Goal: Task Accomplishment & Management: Use online tool/utility

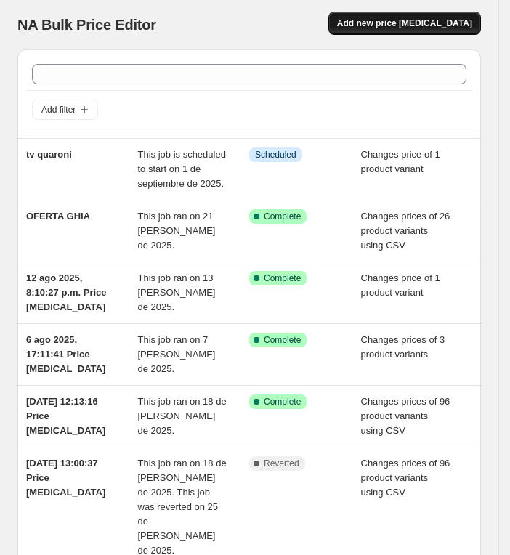
click at [450, 25] on span "Add new price [MEDICAL_DATA]" at bounding box center [404, 23] width 135 height 12
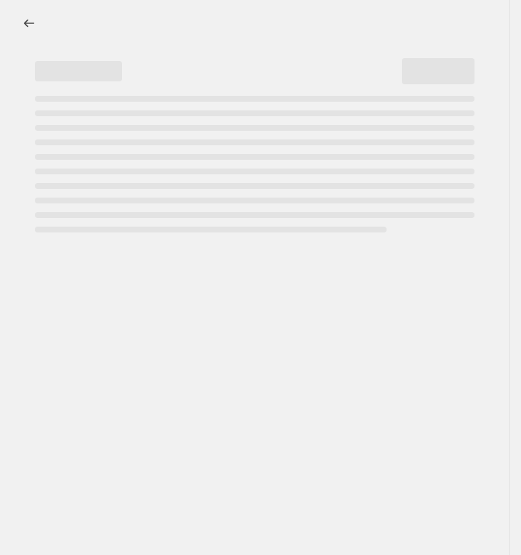
select select "percentage"
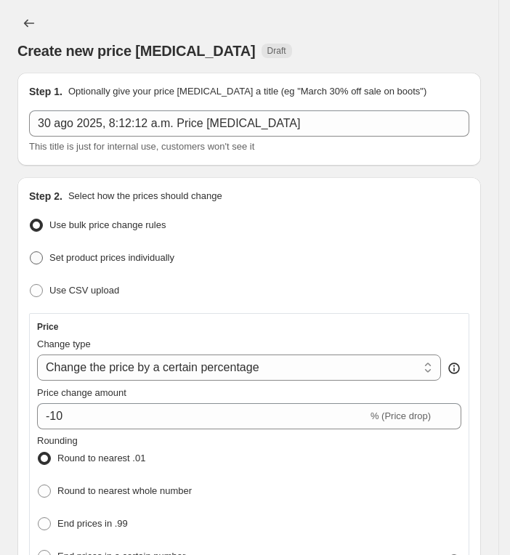
click at [144, 252] on span "Set product prices individually" at bounding box center [111, 257] width 125 height 11
click at [31, 251] on input "Set product prices individually" at bounding box center [30, 251] width 1 height 1
radio input "true"
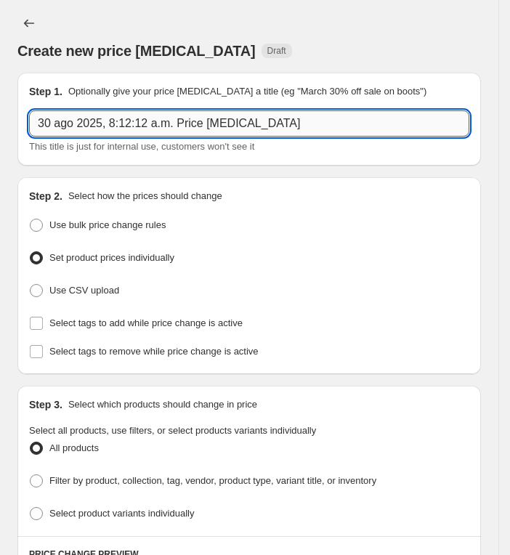
click at [229, 131] on input "30 ago 2025, 8:12:12 a.m. Price [MEDICAL_DATA]" at bounding box center [249, 123] width 440 height 26
click at [36, 116] on input "14 y 13" at bounding box center [249, 123] width 440 height 26
click at [212, 134] on input "iphone 14 y 13" at bounding box center [249, 123] width 440 height 26
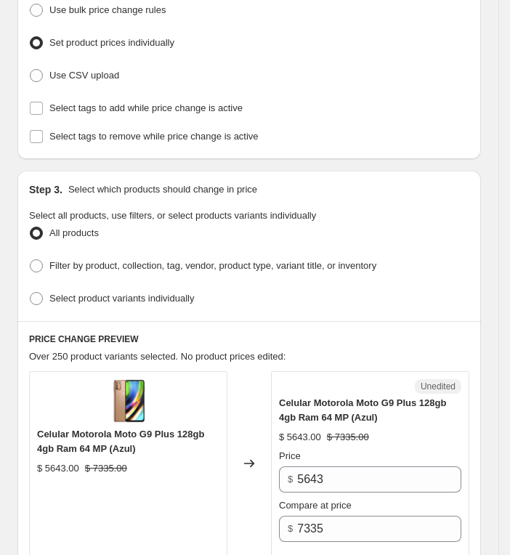
scroll to position [218, 0]
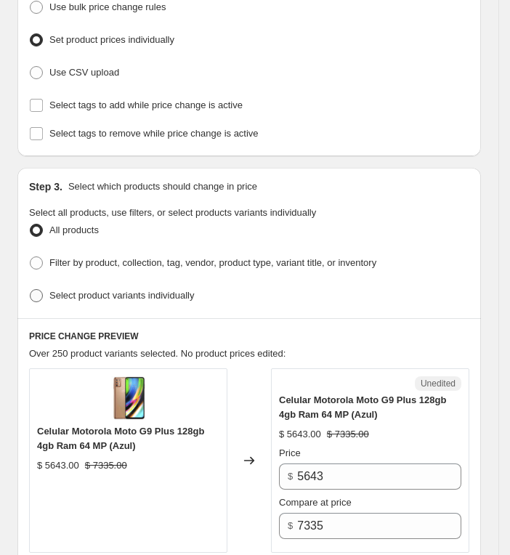
type input "iphone 14 y 13 [PERSON_NAME] [PERSON_NAME]"
click at [152, 291] on span "Select product variants individually" at bounding box center [121, 295] width 145 height 11
click at [31, 290] on input "Select product variants individually" at bounding box center [30, 289] width 1 height 1
radio input "true"
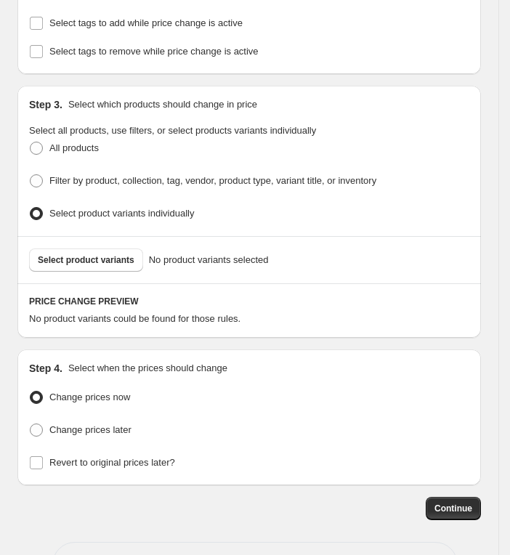
scroll to position [327, 0]
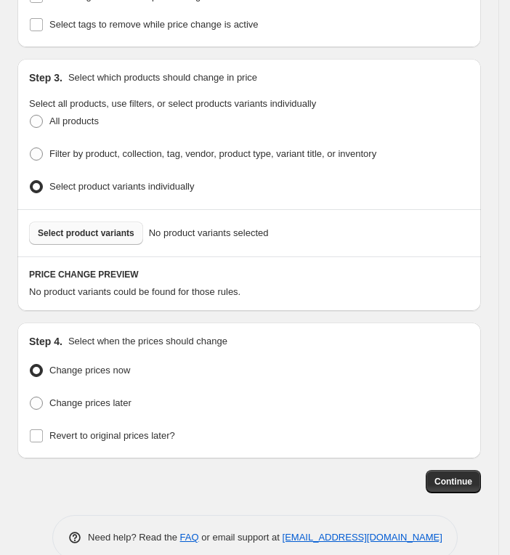
click at [121, 227] on span "Select product variants" at bounding box center [86, 233] width 97 height 12
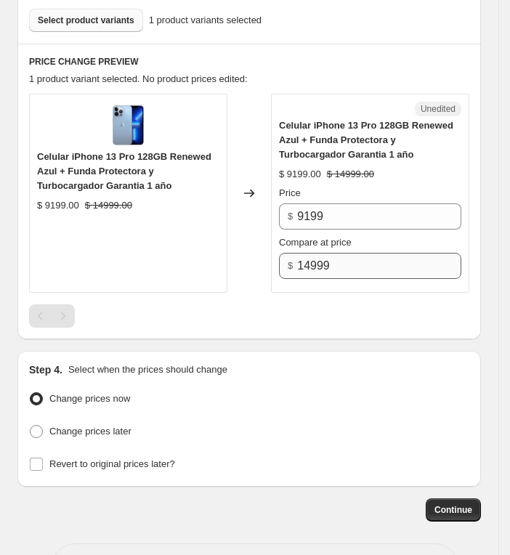
scroll to position [545, 0]
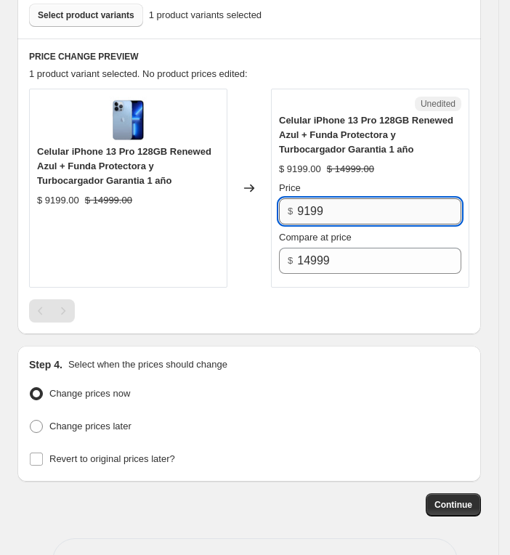
click at [315, 208] on input "9199" at bounding box center [379, 211] width 164 height 26
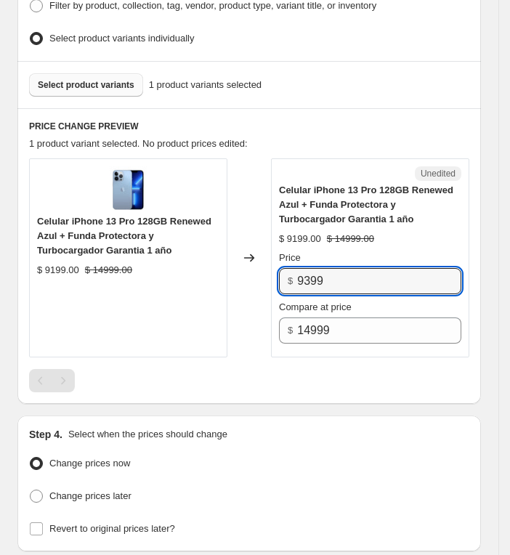
scroll to position [436, 0]
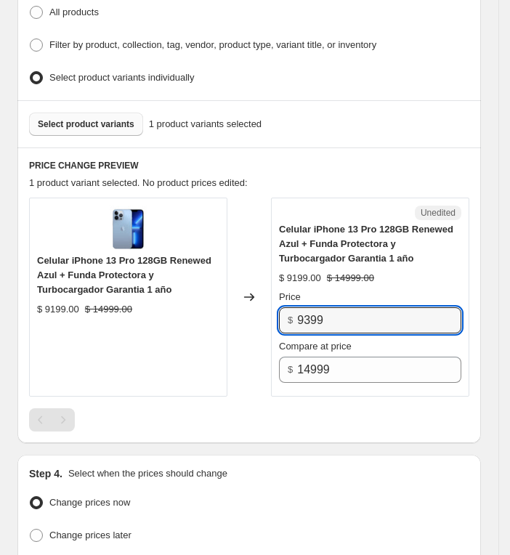
type input "9399"
click at [96, 118] on span "Select product variants" at bounding box center [86, 124] width 97 height 12
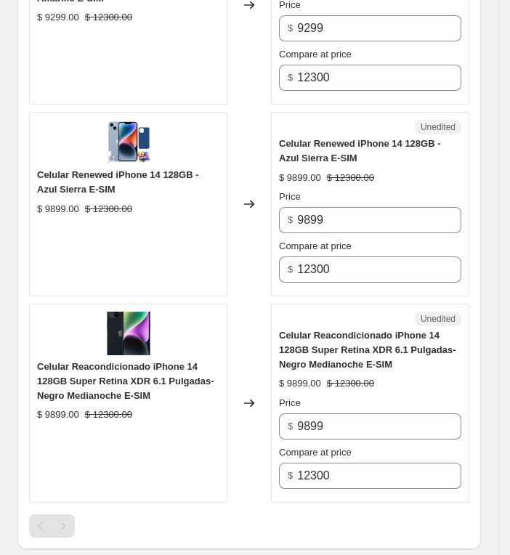
scroll to position [1417, 0]
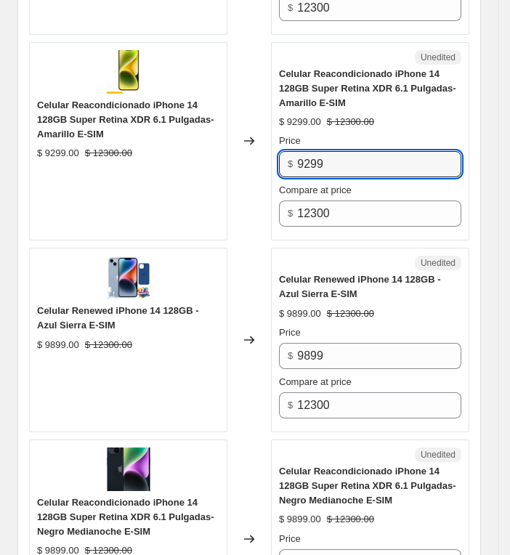
drag, startPoint x: 357, startPoint y: 153, endPoint x: 251, endPoint y: 137, distance: 107.9
click at [243, 129] on div "Celular Reacondicionado iPhone 14 128GB Super Retina XDR 6.1 Pulgadas- Amarillo…" at bounding box center [249, 141] width 440 height 199
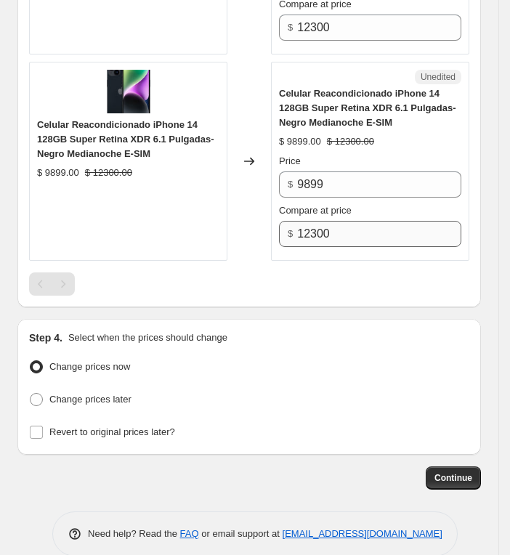
scroll to position [1795, 0]
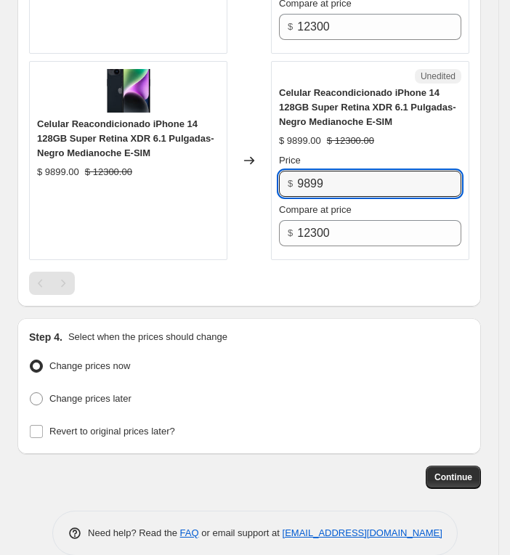
drag, startPoint x: 362, startPoint y: 162, endPoint x: 169, endPoint y: 134, distance: 195.2
click at [169, 134] on div "Celular Reacondicionado iPhone 14 128GB Super Retina XDR 6.1 Pulgadas- Negro Me…" at bounding box center [249, 160] width 440 height 199
paste input "2"
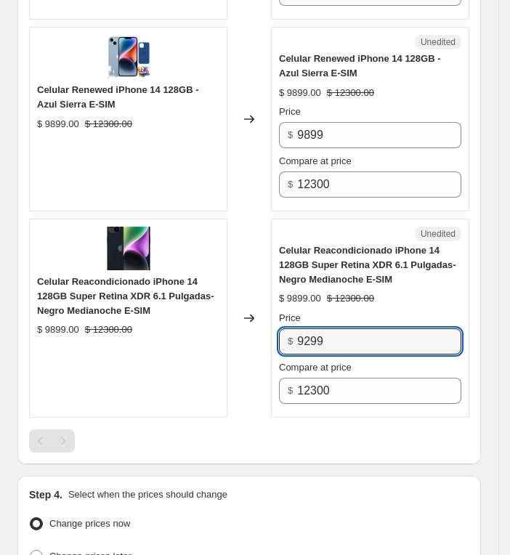
scroll to position [1577, 0]
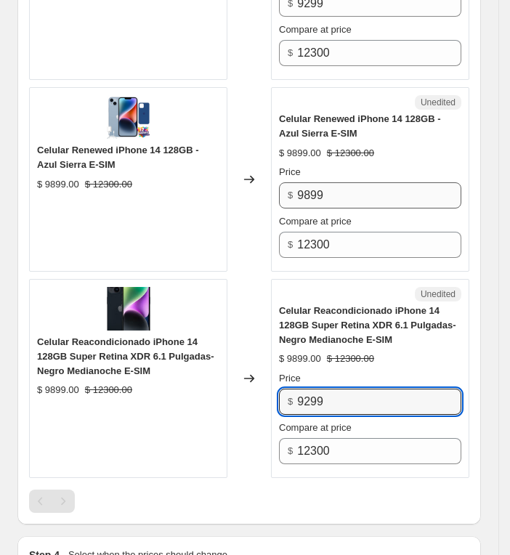
type input "9299"
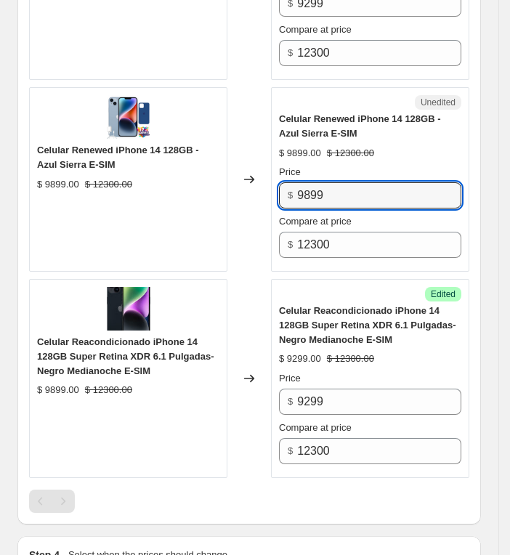
drag, startPoint x: 366, startPoint y: 178, endPoint x: 253, endPoint y: 165, distance: 114.1
click at [253, 165] on div "Celular Renewed iPhone 14 128GB - Azul Sierra E-SIM $ 9899.00 $ 12300.00 Change…" at bounding box center [249, 179] width 440 height 185
paste input "2"
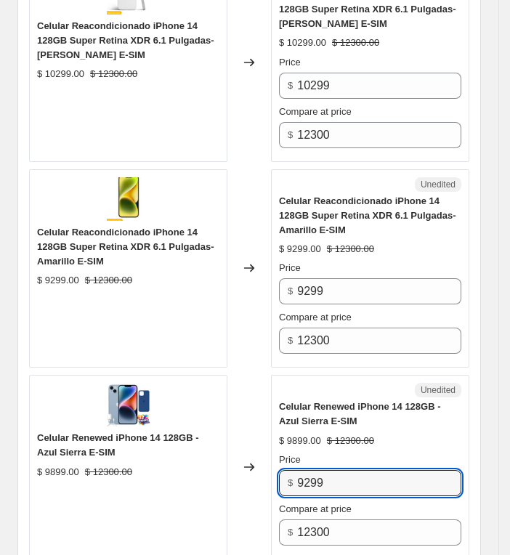
scroll to position [1250, 0]
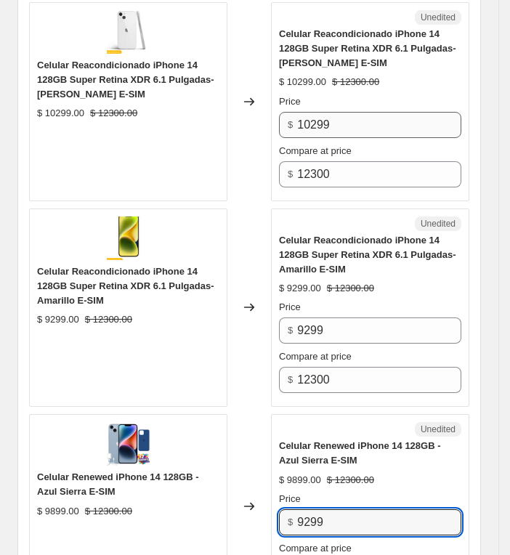
type input "9299"
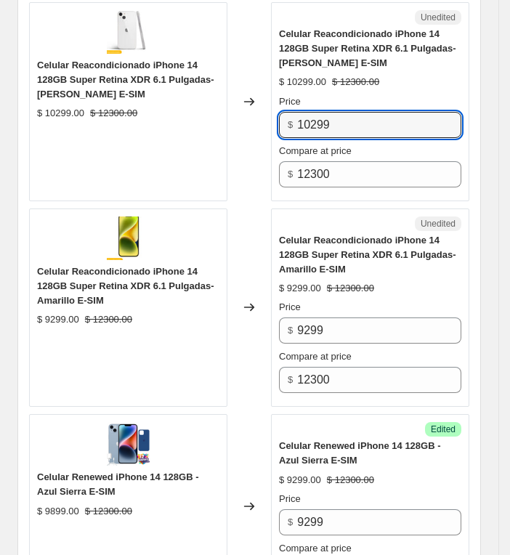
drag, startPoint x: 357, startPoint y: 101, endPoint x: 267, endPoint y: 94, distance: 90.3
click at [267, 94] on div "Celular Reacondicionado iPhone 14 128GB Super Retina XDR 6.1 Pulgadas- [PERSON_…" at bounding box center [249, 101] width 440 height 199
paste input "9"
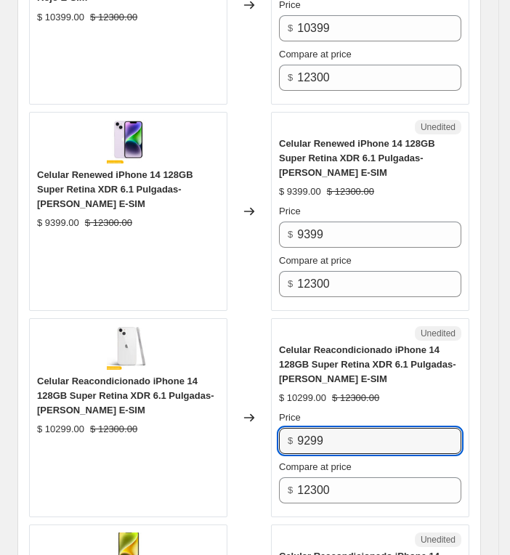
scroll to position [923, 0]
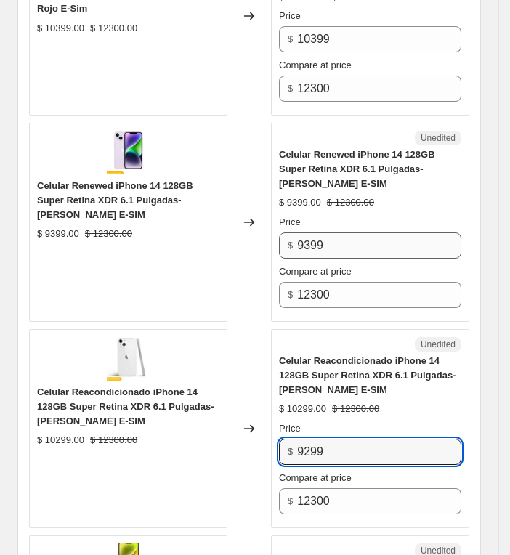
type input "9299"
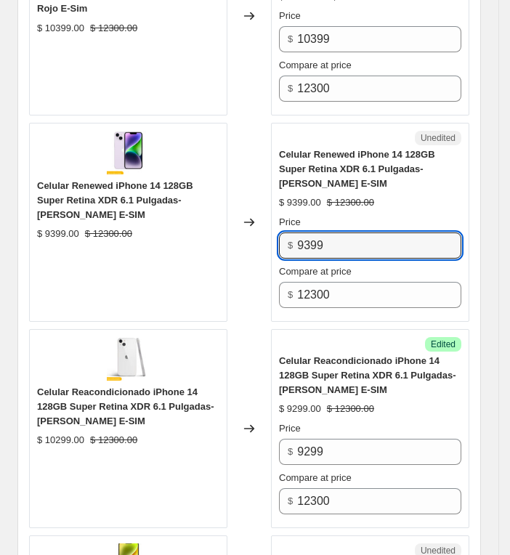
drag, startPoint x: 355, startPoint y: 215, endPoint x: 241, endPoint y: 216, distance: 113.3
click at [243, 217] on div "Celular Renewed iPhone 14 128GB Super Retina XDR 6.1 Pulgadas- [PERSON_NAME] E-…" at bounding box center [249, 222] width 440 height 199
paste input "2"
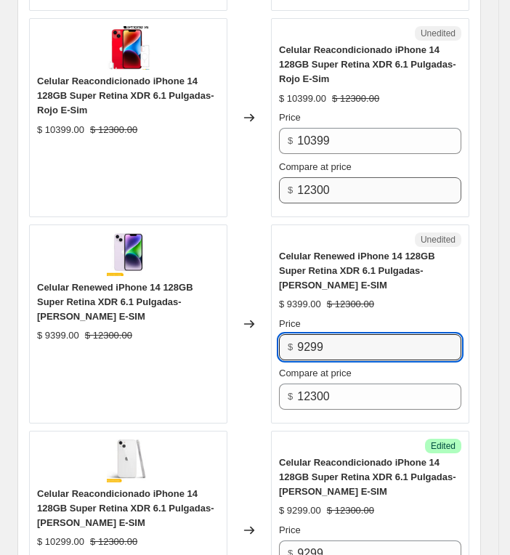
scroll to position [814, 0]
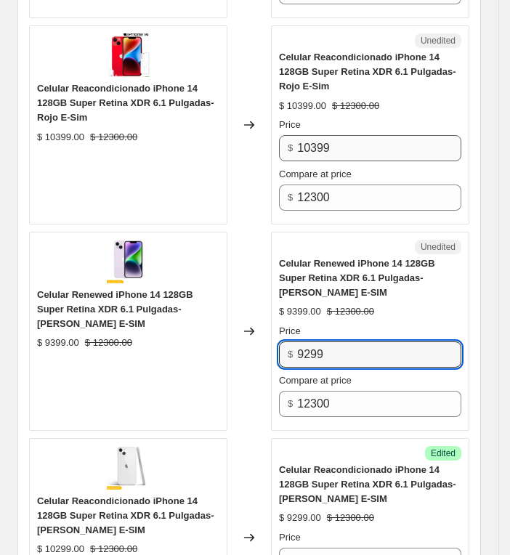
type input "9299"
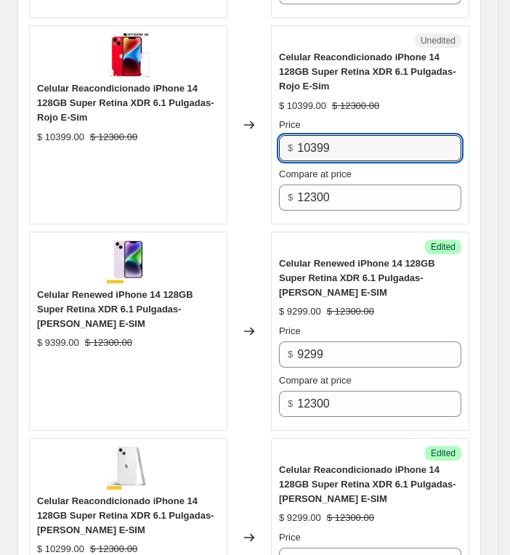
drag, startPoint x: 369, startPoint y: 144, endPoint x: 260, endPoint y: 137, distance: 109.2
click at [269, 140] on div "Celular Reacondicionado iPhone 14 128GB Super Retina XDR 6.1 Pulgadas- Rojo E-S…" at bounding box center [249, 124] width 440 height 199
paste input "92"
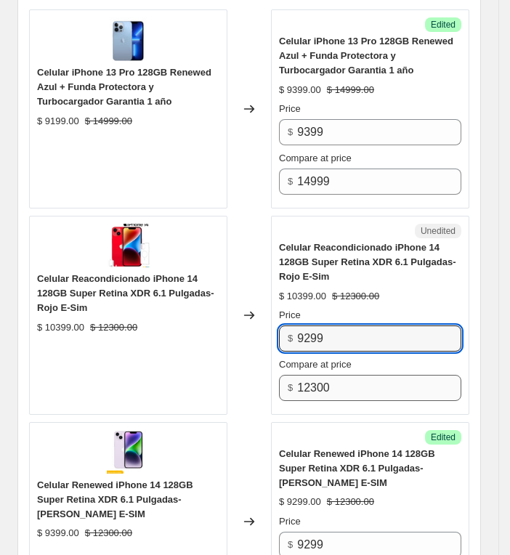
scroll to position [596, 0]
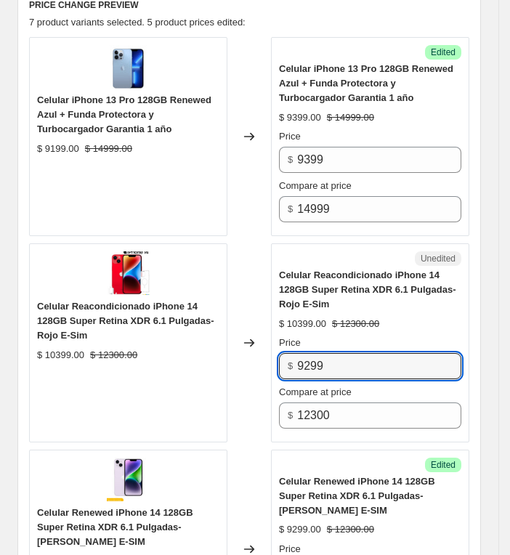
type input "9299"
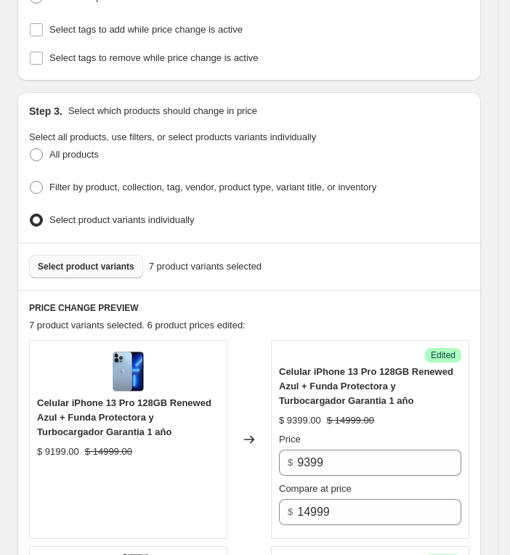
scroll to position [378, 0]
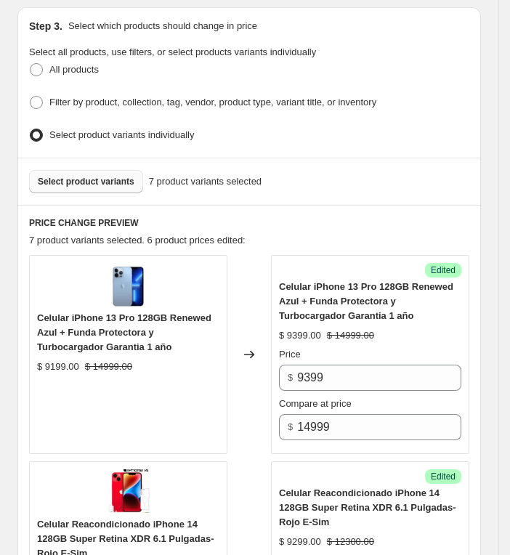
click at [117, 176] on span "Select product variants" at bounding box center [86, 182] width 97 height 12
click at [85, 160] on div "Select product variants 7 product variants selected" at bounding box center [248, 181] width 463 height 47
click at [88, 176] on span "Select product variants" at bounding box center [86, 182] width 97 height 12
click at [126, 188] on div "Select product variants 7 product variants selected" at bounding box center [248, 181] width 463 height 47
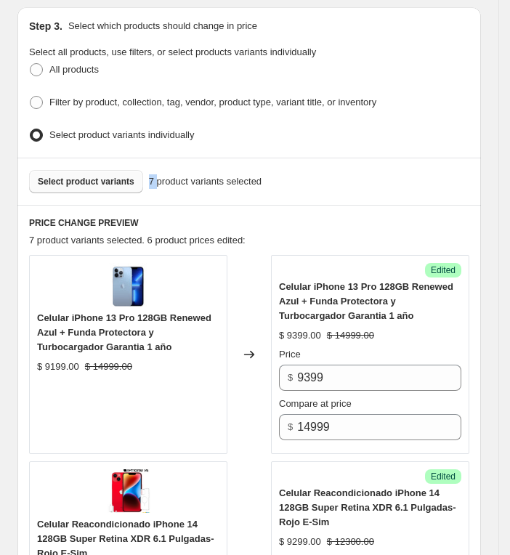
click at [132, 182] on button "Select product variants" at bounding box center [86, 181] width 114 height 23
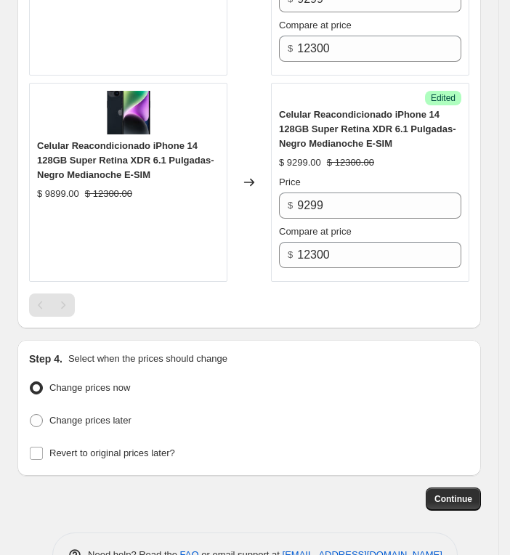
scroll to position [1795, 0]
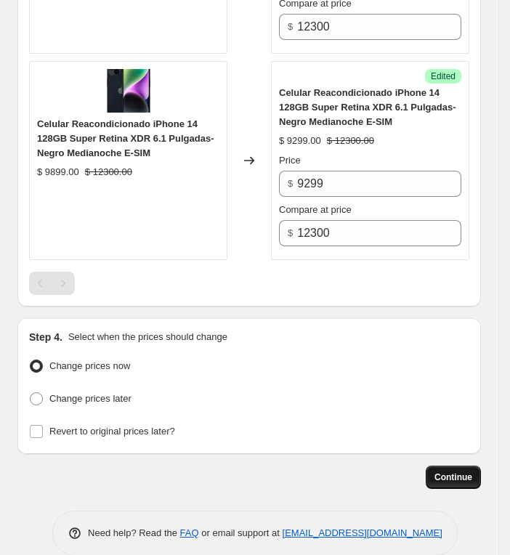
click at [472, 471] on span "Continue" at bounding box center [453, 477] width 38 height 12
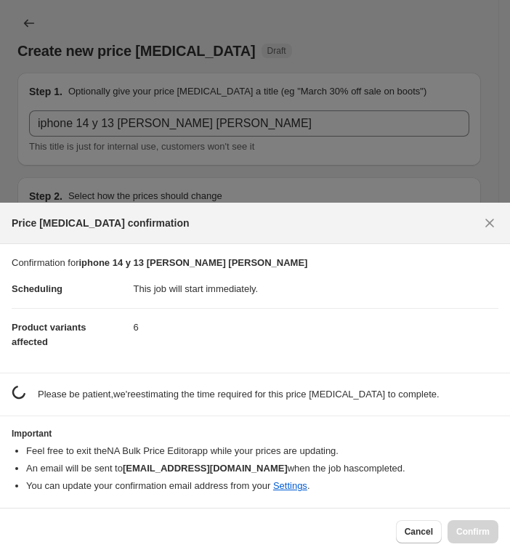
scroll to position [0, 0]
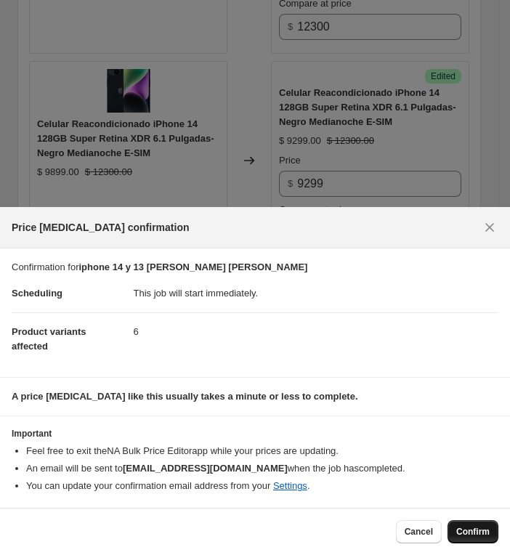
click at [468, 522] on button "Confirm" at bounding box center [473, 531] width 51 height 23
